Goal: Task Accomplishment & Management: Use online tool/utility

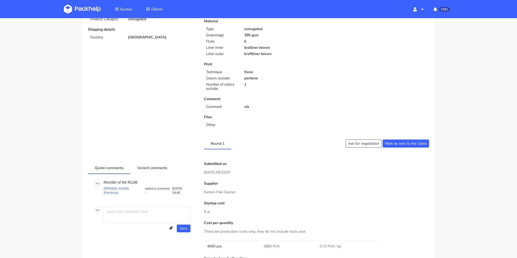
scroll to position [208, 0]
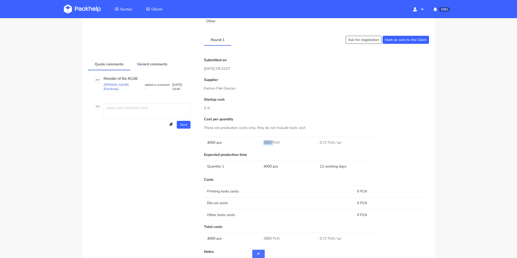
drag, startPoint x: 264, startPoint y: 143, endPoint x: 273, endPoint y: 143, distance: 8.8
click at [273, 143] on td "2880 PLN" at bounding box center [288, 143] width 56 height 12
copy span "2880"
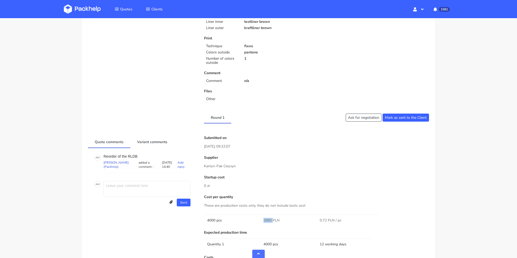
scroll to position [156, 0]
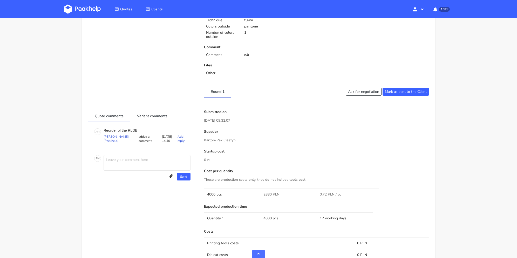
click at [134, 130] on p "Reorder of the RLDB" at bounding box center [147, 131] width 87 height 4
copy p "RLDB"
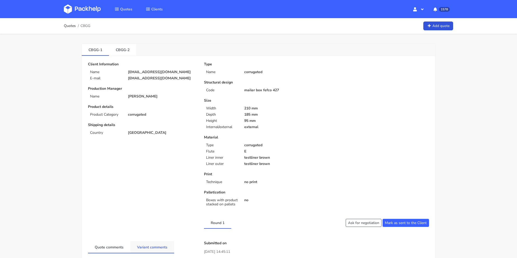
scroll to position [118, 0]
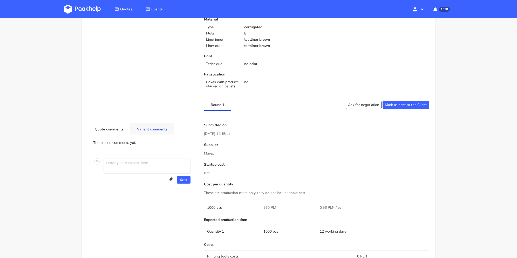
click at [136, 136] on div "There is no comments yet. A M Send Upload attachments Drop files to attach, or …" at bounding box center [142, 163] width 109 height 55
click at [141, 127] on link "Variant comments" at bounding box center [152, 128] width 44 height 11
click at [116, 126] on link "Quote comments" at bounding box center [109, 128] width 42 height 11
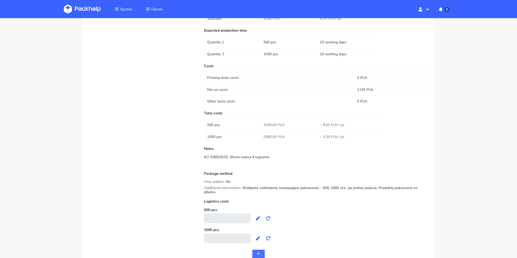
scroll to position [281, 0]
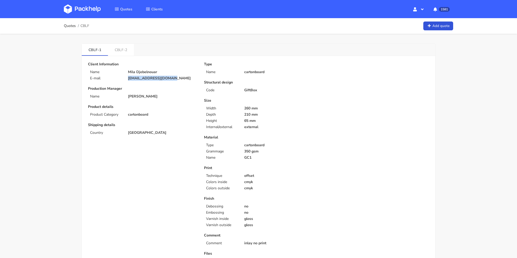
drag, startPoint x: 170, startPoint y: 78, endPoint x: 123, endPoint y: 78, distance: 47.5
click at [123, 78] on div "E-mail mila.d@dermaceutic.com" at bounding box center [142, 78] width 116 height 4
copy div "mila.d@dermaceutic.com"
click at [120, 47] on link "CBLF-2" at bounding box center [121, 49] width 26 height 11
click at [93, 50] on link "CBLF-1" at bounding box center [95, 49] width 26 height 11
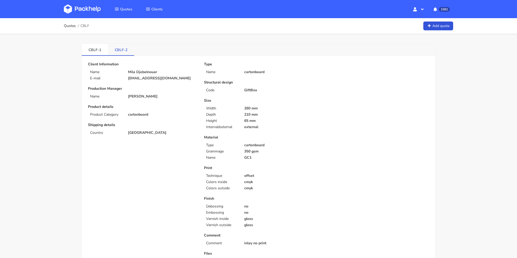
click at [118, 51] on link "CBLF-2" at bounding box center [121, 49] width 26 height 11
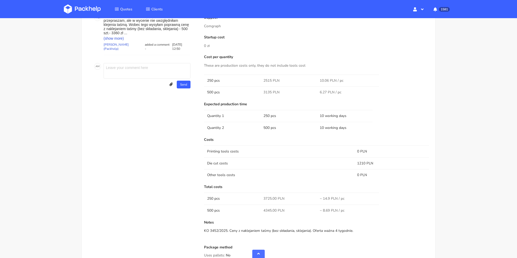
scroll to position [234, 0]
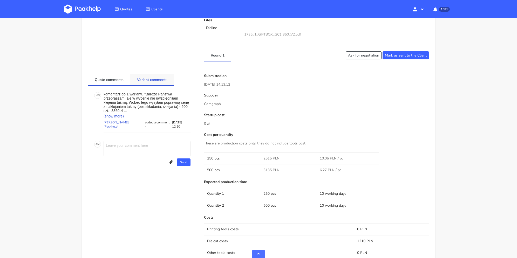
click at [145, 78] on link "Variant comments" at bounding box center [152, 79] width 44 height 11
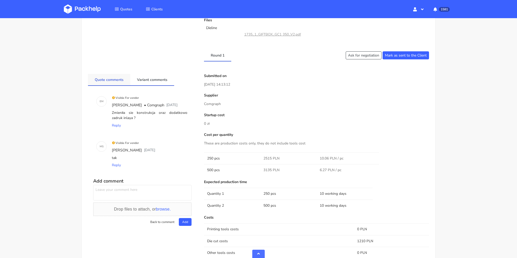
click at [111, 81] on link "Quote comments" at bounding box center [109, 79] width 42 height 11
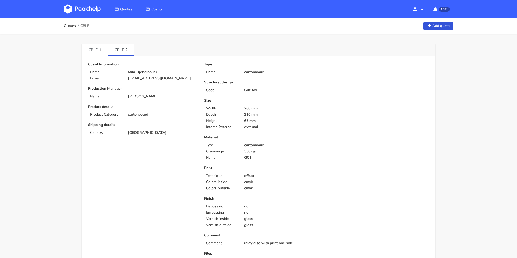
scroll to position [208, 0]
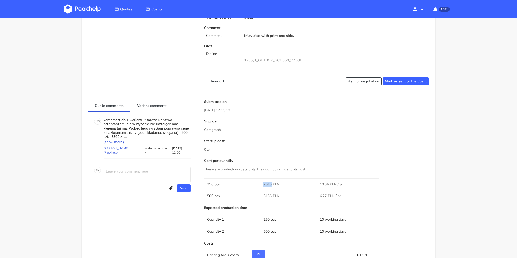
drag, startPoint x: 262, startPoint y: 185, endPoint x: 271, endPoint y: 183, distance: 9.7
click at [271, 183] on td "2515 PLN" at bounding box center [288, 185] width 56 height 12
click at [272, 183] on span "2515 PLN" at bounding box center [272, 184] width 16 height 5
copy span "2515"
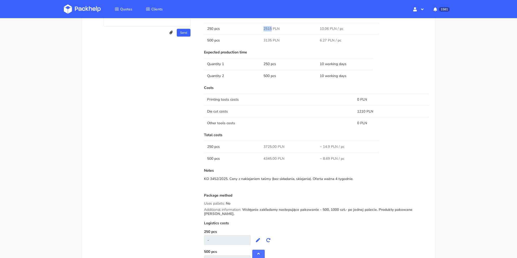
scroll to position [260, 0]
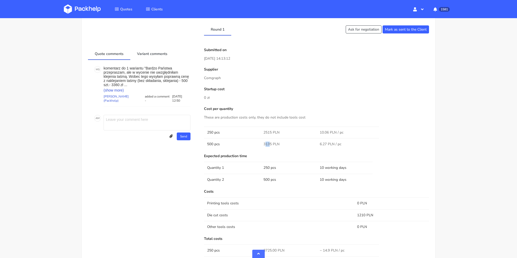
drag, startPoint x: 265, startPoint y: 144, endPoint x: 268, endPoint y: 144, distance: 2.9
click at [269, 144] on span "3135 PLN" at bounding box center [272, 144] width 16 height 5
click at [262, 143] on td "3135 PLN" at bounding box center [288, 144] width 56 height 12
drag, startPoint x: 265, startPoint y: 143, endPoint x: 271, endPoint y: 143, distance: 6.0
click at [271, 143] on span "3135 PLN" at bounding box center [272, 144] width 16 height 5
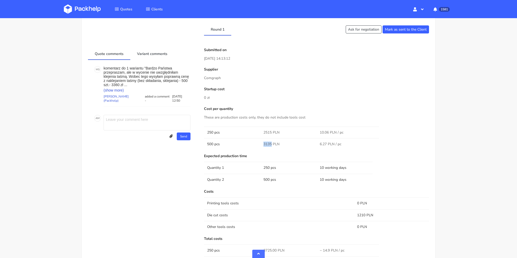
copy span "3135"
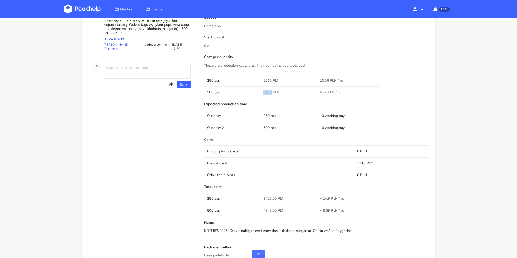
scroll to position [208, 0]
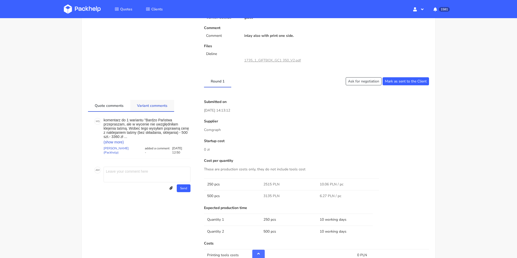
click at [152, 105] on link "Variant comments" at bounding box center [152, 105] width 44 height 11
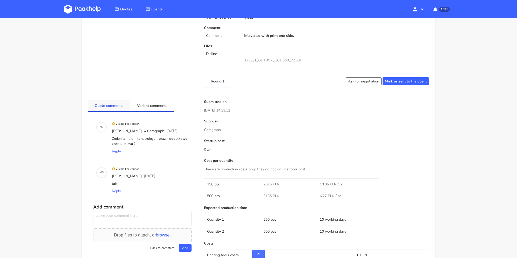
click at [112, 107] on link "Quote comments" at bounding box center [109, 105] width 42 height 11
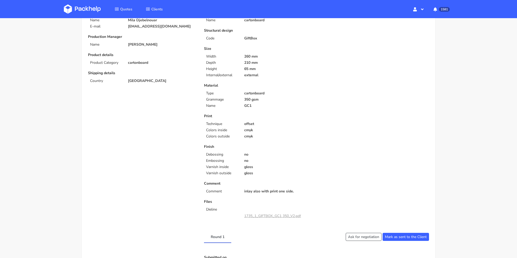
scroll to position [0, 0]
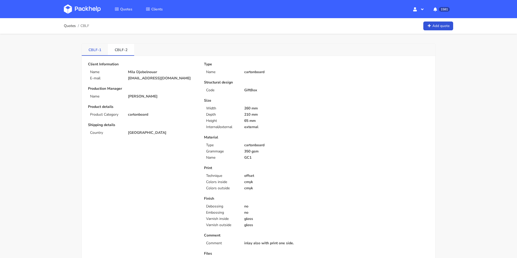
click at [95, 47] on link "CBLF-1" at bounding box center [95, 49] width 26 height 11
click at [119, 54] on link "CBLF-2" at bounding box center [121, 49] width 26 height 11
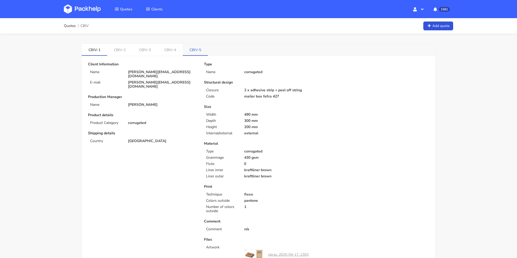
click at [198, 50] on link "CBIV-5" at bounding box center [195, 49] width 25 height 11
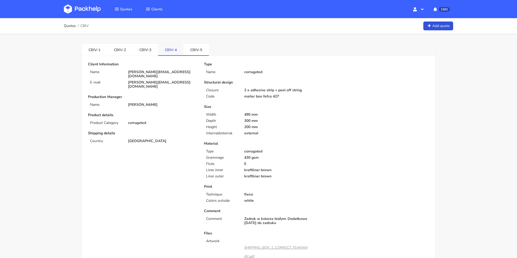
click at [174, 52] on link "CBIV-4" at bounding box center [170, 49] width 25 height 11
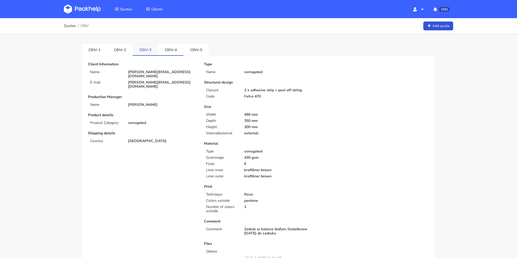
click at [140, 50] on link "CBIV-3" at bounding box center [145, 49] width 25 height 11
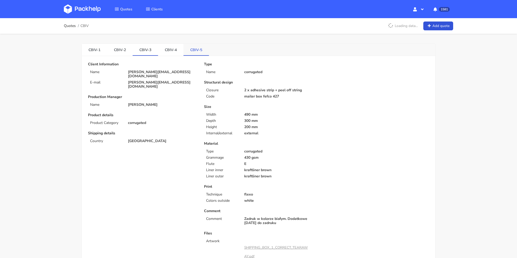
drag, startPoint x: 166, startPoint y: 52, endPoint x: 185, endPoint y: 51, distance: 19.0
click at [166, 52] on link "CBIV-4" at bounding box center [170, 49] width 25 height 11
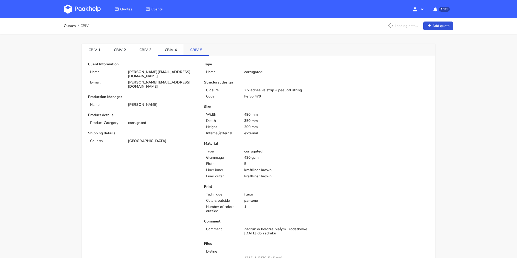
click at [185, 51] on link "CBIV-5" at bounding box center [196, 49] width 25 height 11
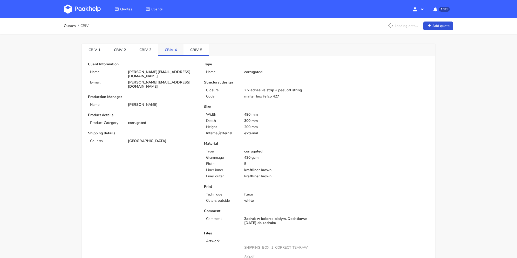
click at [164, 53] on link "CBIV-4" at bounding box center [170, 49] width 25 height 11
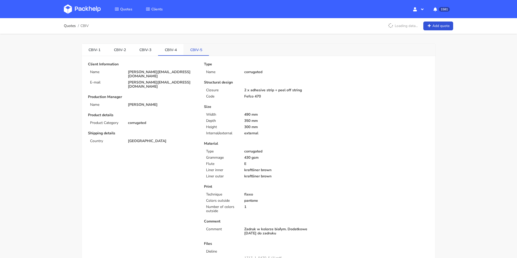
click at [191, 50] on link "CBIV-5" at bounding box center [196, 49] width 25 height 11
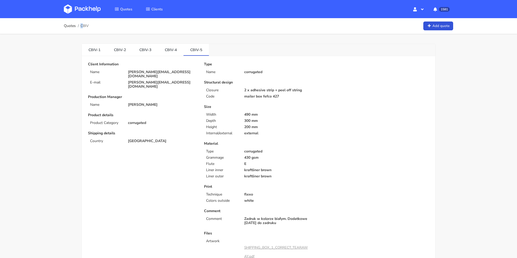
drag, startPoint x: 91, startPoint y: 26, endPoint x: 82, endPoint y: 26, distance: 8.3
click at [82, 26] on div "Quotes CBIV Add quote" at bounding box center [259, 26] width 390 height 10
click at [92, 26] on div "Quotes CBIV Add quote" at bounding box center [259, 26] width 390 height 10
click at [85, 25] on span "CBIV" at bounding box center [84, 26] width 8 height 4
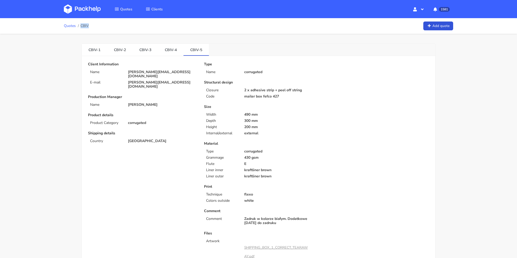
copy span "CBIV"
click at [70, 26] on link "Quotes" at bounding box center [70, 26] width 12 height 4
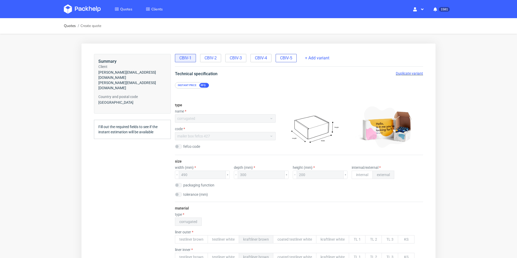
click at [297, 59] on div "CBIV-5" at bounding box center [286, 58] width 21 height 8
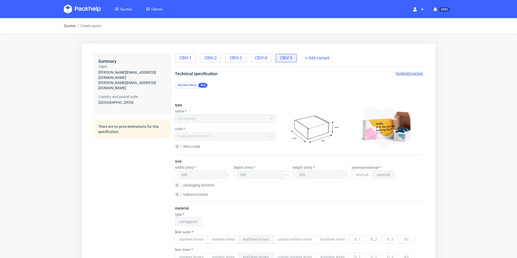
click at [403, 73] on span "Duplicate variant" at bounding box center [409, 73] width 27 height 4
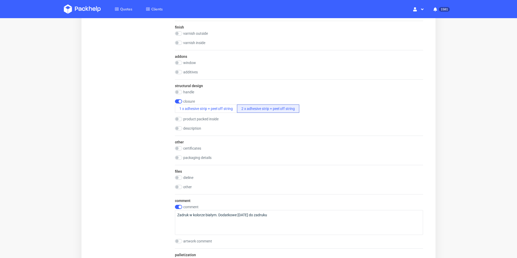
scroll to position [548, 0]
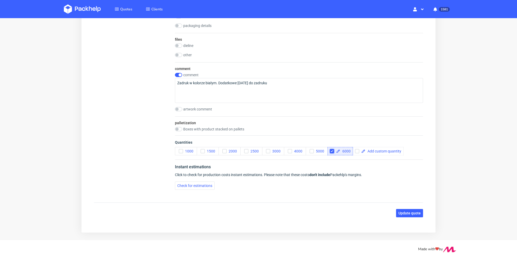
drag, startPoint x: 332, startPoint y: 151, endPoint x: 343, endPoint y: 150, distance: 11.7
click at [332, 151] on input "checkbox" at bounding box center [332, 151] width 4 height 4
checkbox input "true"
click at [355, 150] on input "checkbox" at bounding box center [357, 151] width 4 height 4
checkbox input "true"
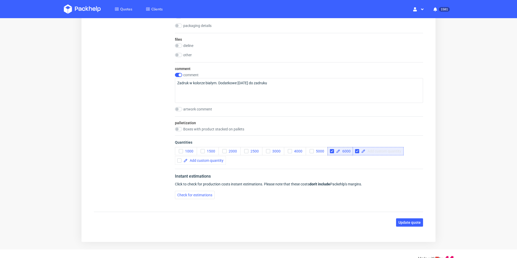
click at [369, 151] on span at bounding box center [384, 152] width 36 height 4
drag, startPoint x: 368, startPoint y: 150, endPoint x: 377, endPoint y: 151, distance: 8.6
click at [377, 151] on div "1000 1500 2000 2500 3000 4000 5000 6000 +,,," at bounding box center [299, 156] width 248 height 18
checkbox input "true"
click at [333, 152] on input "checkbox" at bounding box center [332, 151] width 4 height 4
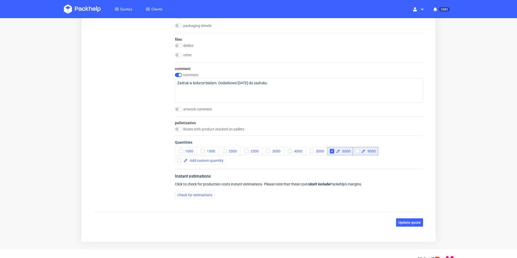
checkbox input "true"
checkbox input "false"
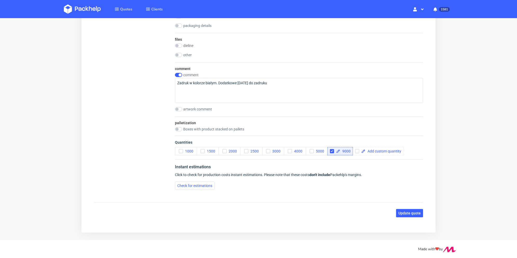
click at [342, 157] on div "Quantities 1000 1500 2000 2500 3000 4000 5000 9000" at bounding box center [299, 148] width 248 height 24
click at [413, 212] on span "Update quote" at bounding box center [410, 214] width 22 height 4
